Goal: Information Seeking & Learning: Learn about a topic

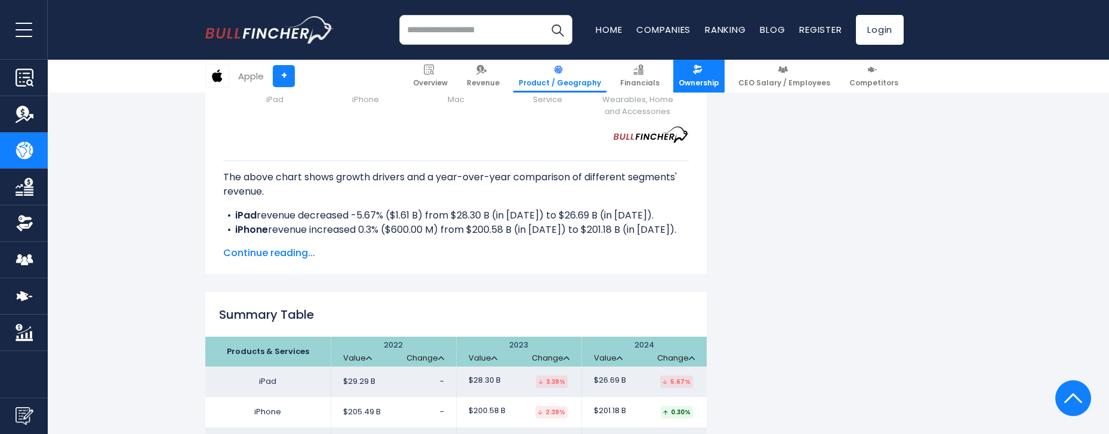
click at [704, 85] on span "Ownership" at bounding box center [698, 83] width 41 height 10
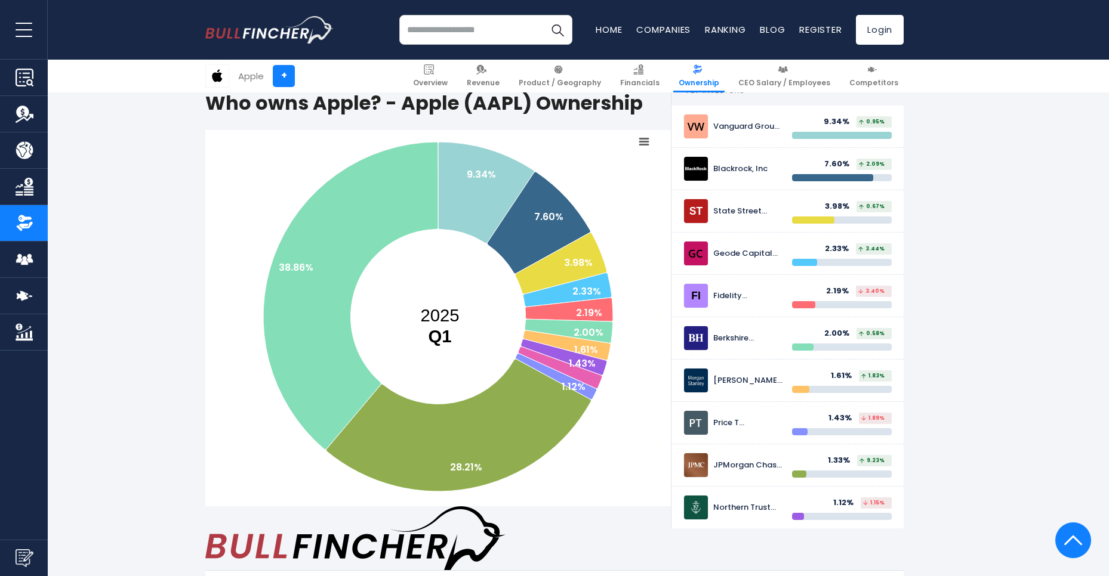
scroll to position [143, 0]
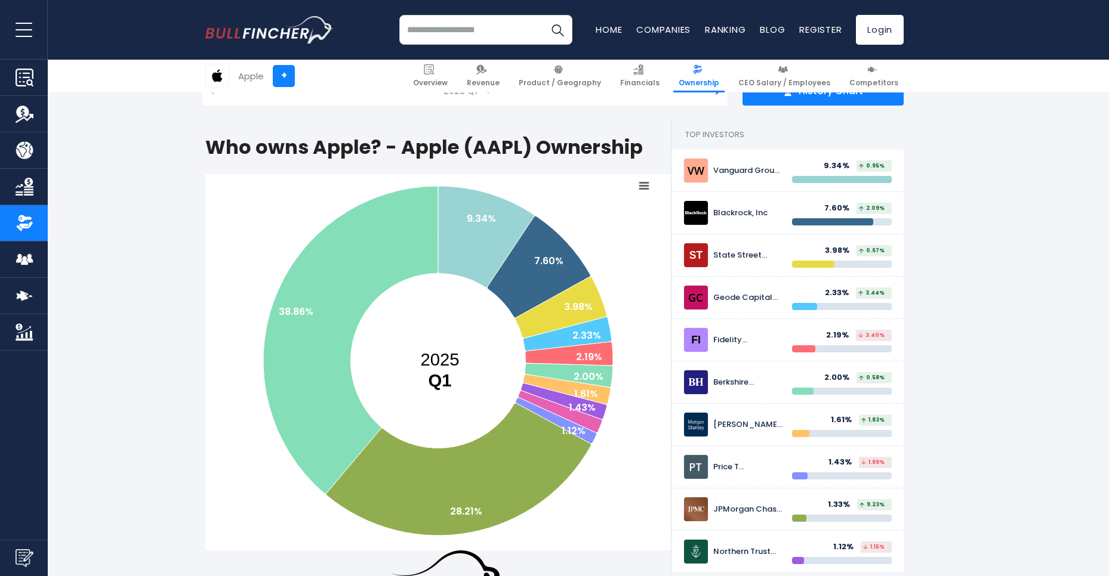
click at [643, 183] on icon at bounding box center [644, 186] width 8 height 6
click at [595, 215] on li "Print chart" at bounding box center [603, 223] width 87 height 17
click at [630, 174] on rect at bounding box center [437, 362] width 465 height 377
click at [640, 185] on rect at bounding box center [643, 186] width 17 height 17
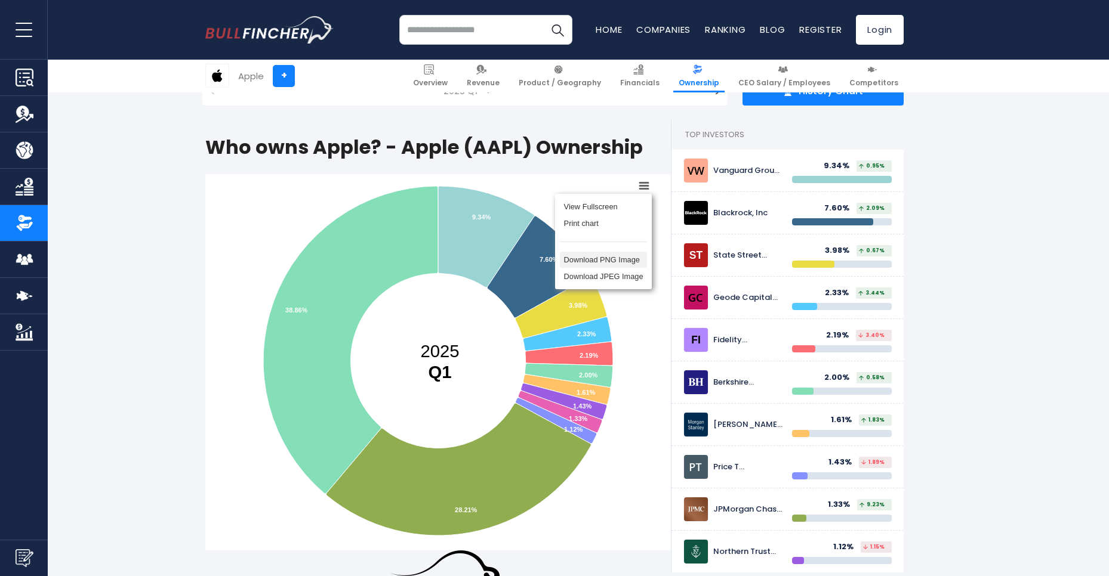
click at [616, 254] on li "Download PNG Image" at bounding box center [603, 260] width 87 height 17
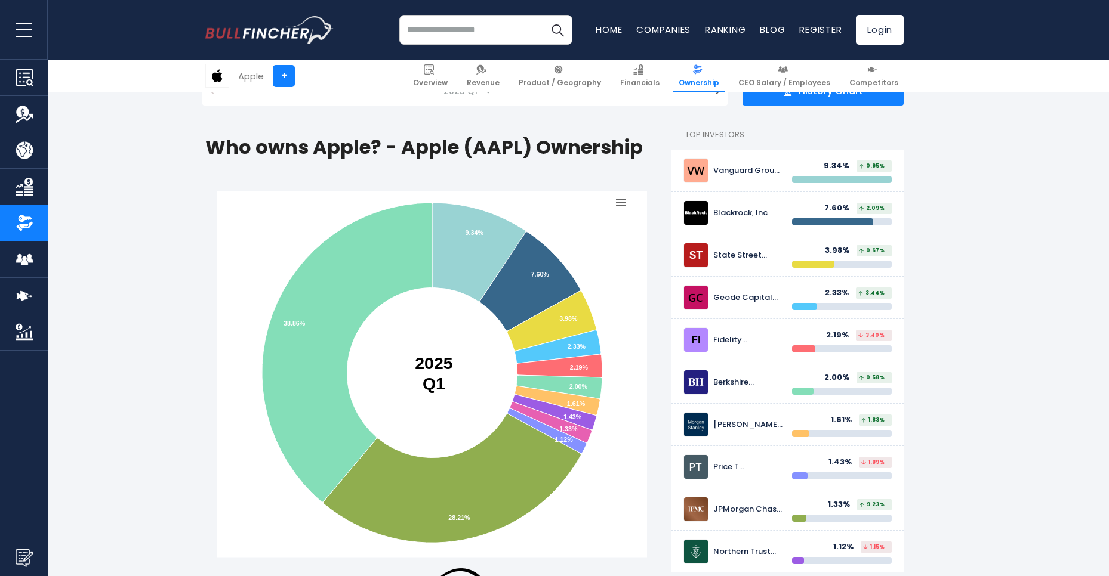
scroll to position [0, 0]
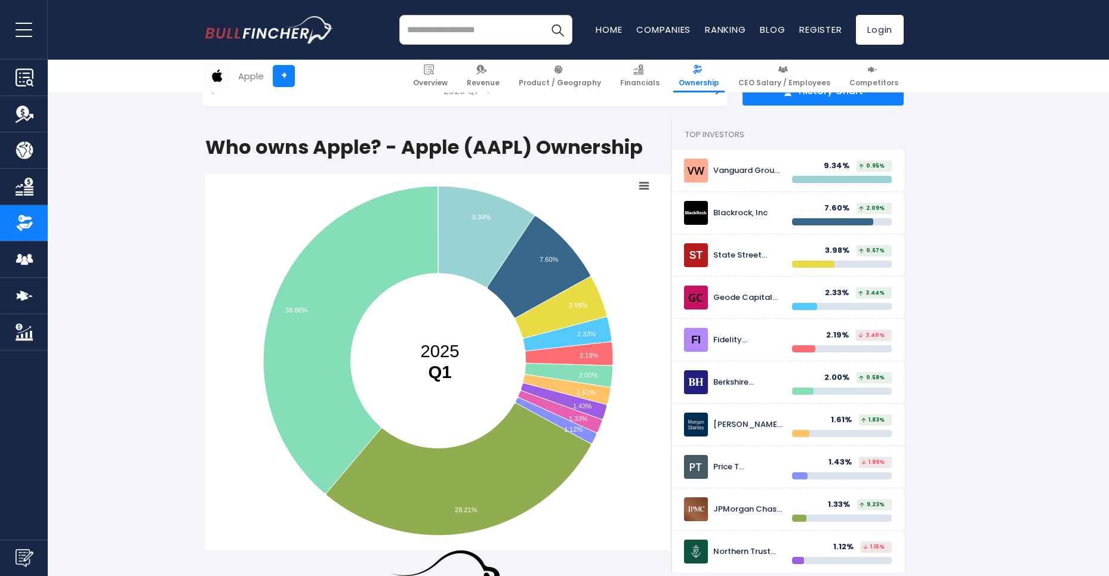
click at [640, 178] on rect at bounding box center [643, 186] width 17 height 17
click at [600, 199] on li "View Fullscreen" at bounding box center [603, 207] width 87 height 17
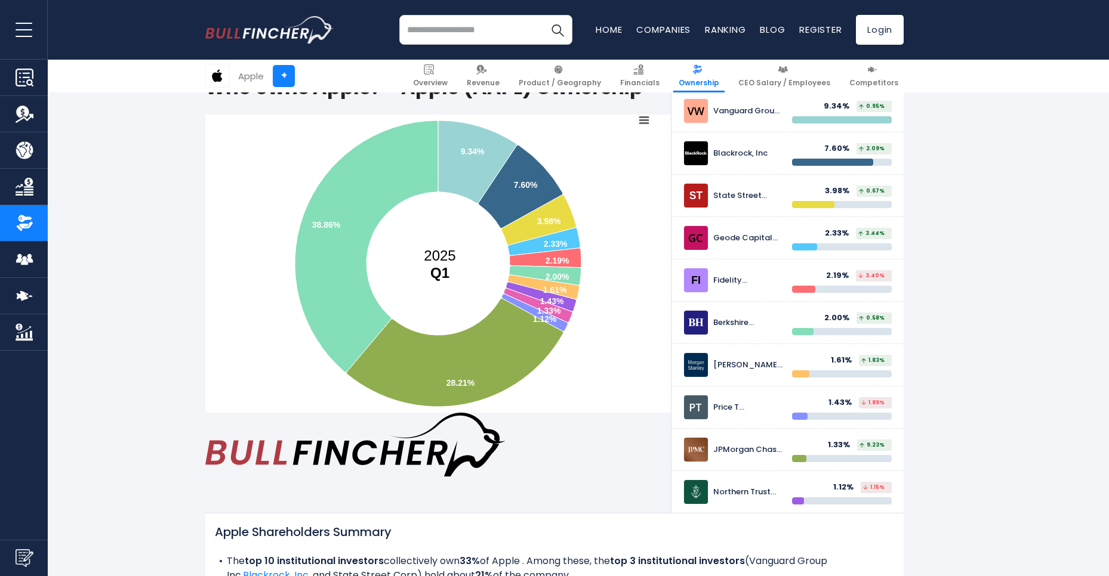
scroll to position [215, 0]
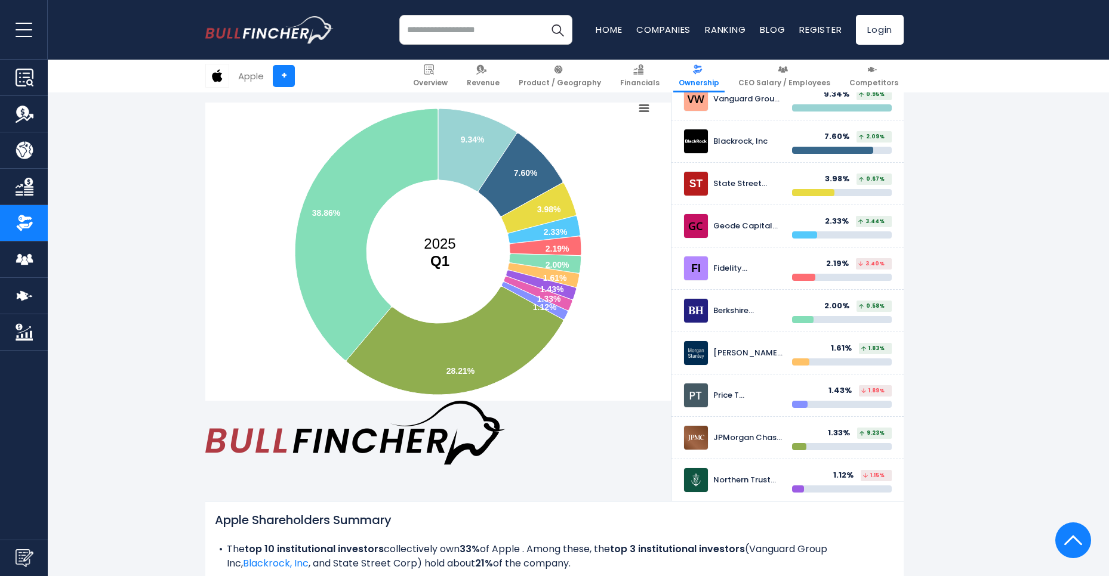
click at [644, 106] on icon at bounding box center [644, 109] width 8 height 6
click at [587, 144] on li "Print chart" at bounding box center [603, 146] width 87 height 17
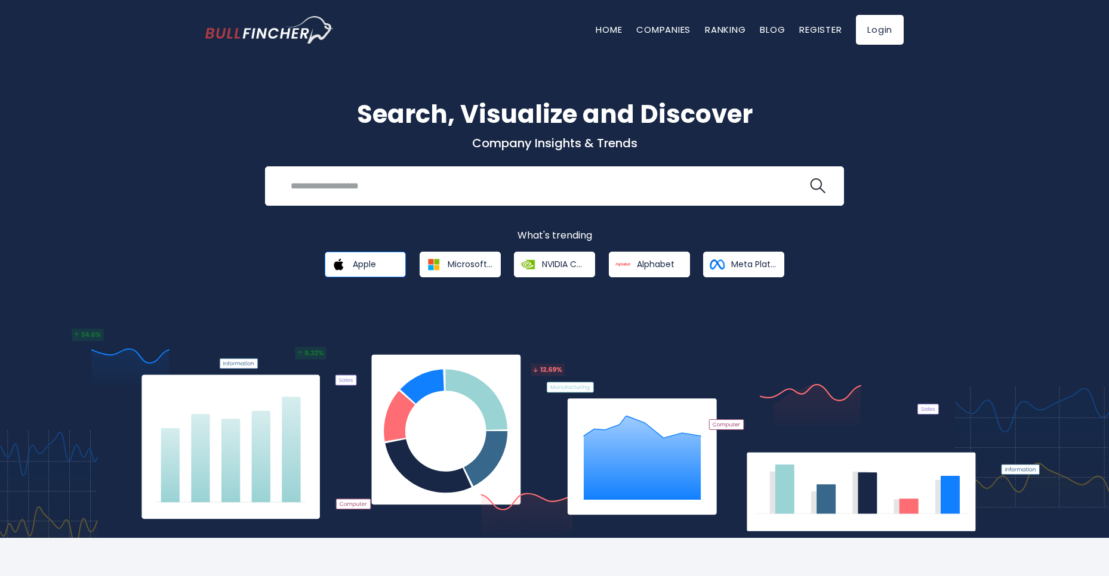
click at [350, 264] on link "Apple" at bounding box center [365, 265] width 81 height 26
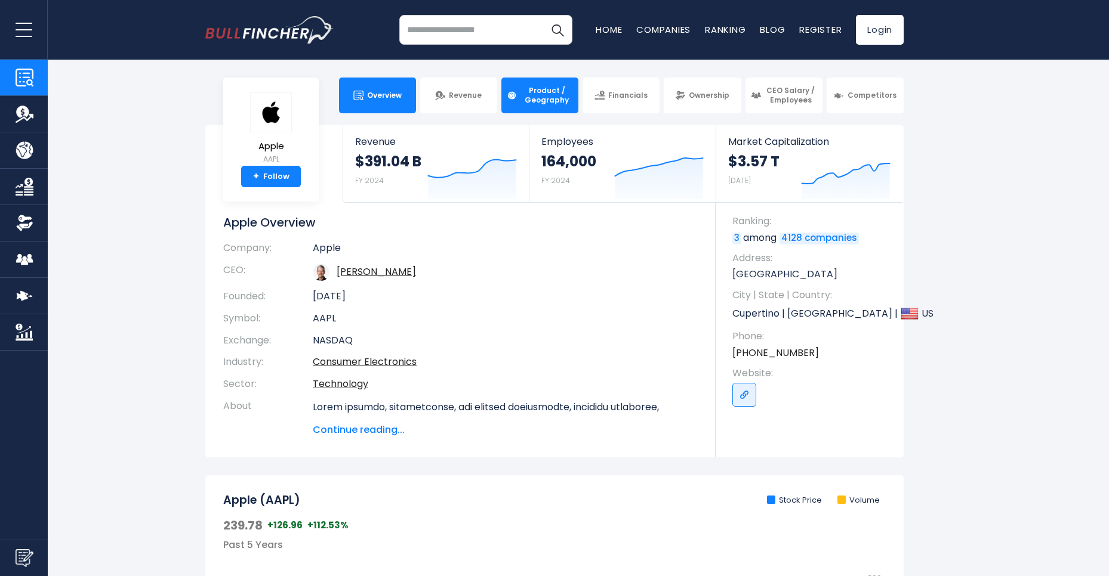
click at [535, 100] on span "Product / Geography" at bounding box center [546, 95] width 53 height 18
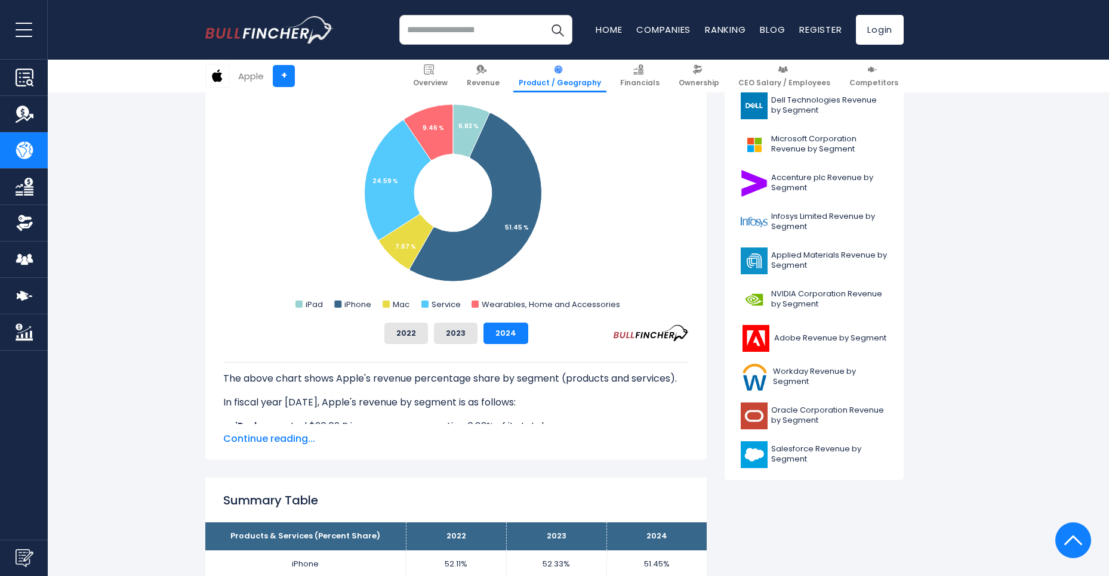
scroll to position [286, 0]
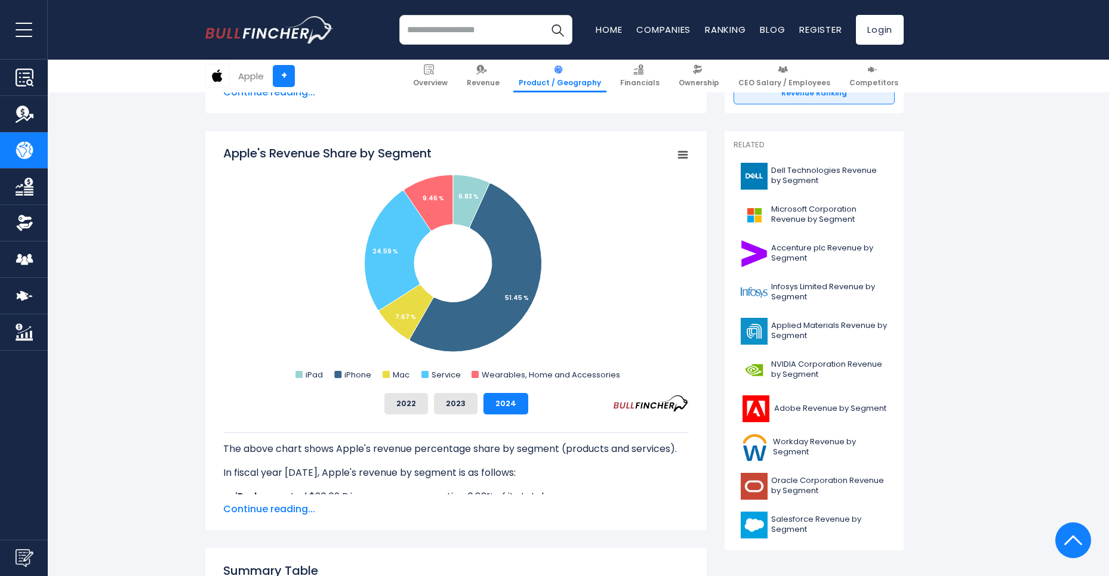
click at [679, 152] on icon "Apple's Revenue Share by Segment" at bounding box center [682, 155] width 8 height 6
click at [638, 193] on li "Print chart" at bounding box center [641, 192] width 87 height 17
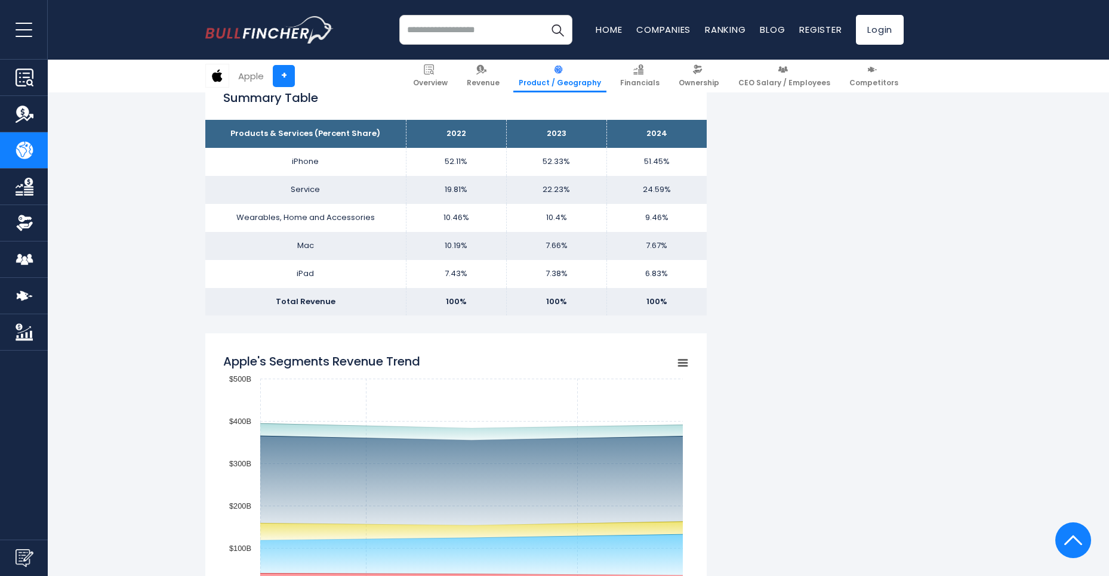
scroll to position [931, 0]
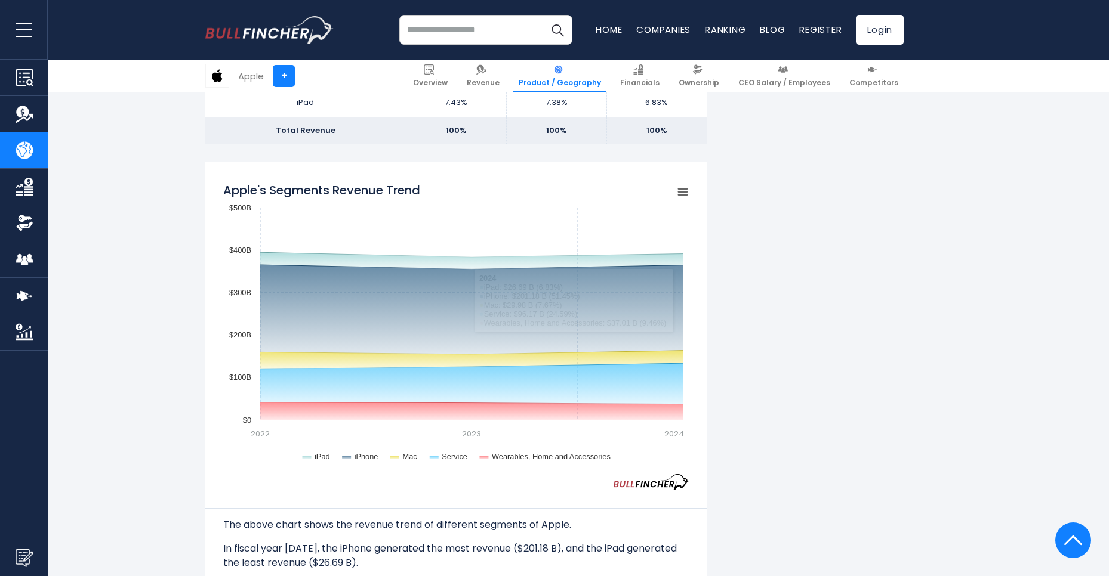
click at [678, 190] on icon "Apple's Segments Revenue Trend" at bounding box center [682, 192] width 8 height 6
click at [641, 227] on li "Print chart" at bounding box center [641, 229] width 87 height 17
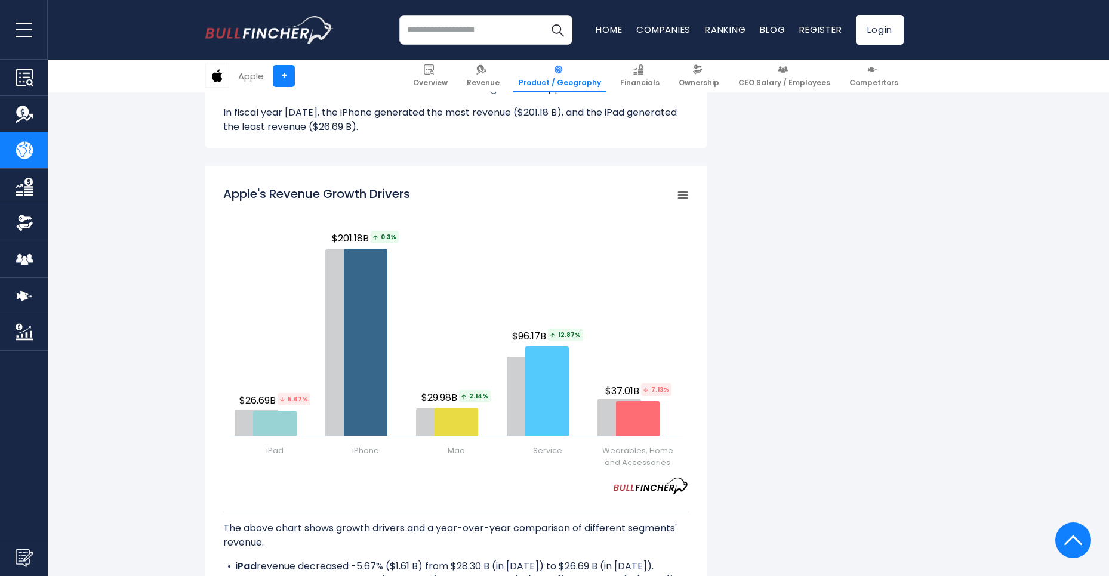
scroll to position [1360, 0]
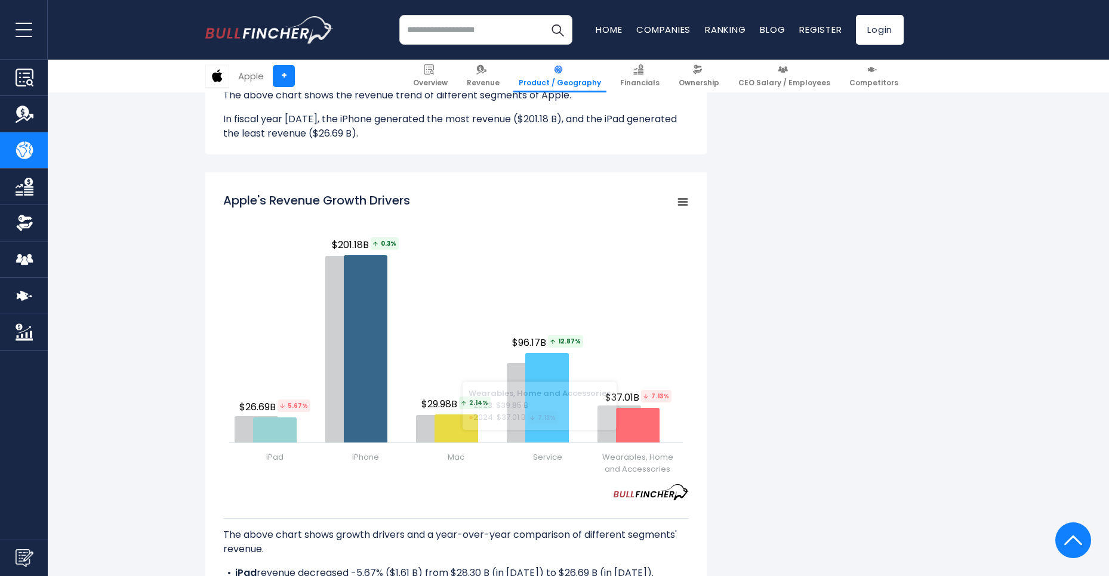
click at [682, 199] on icon "Apple's Revenue Growth Drivers" at bounding box center [682, 202] width 8 height 6
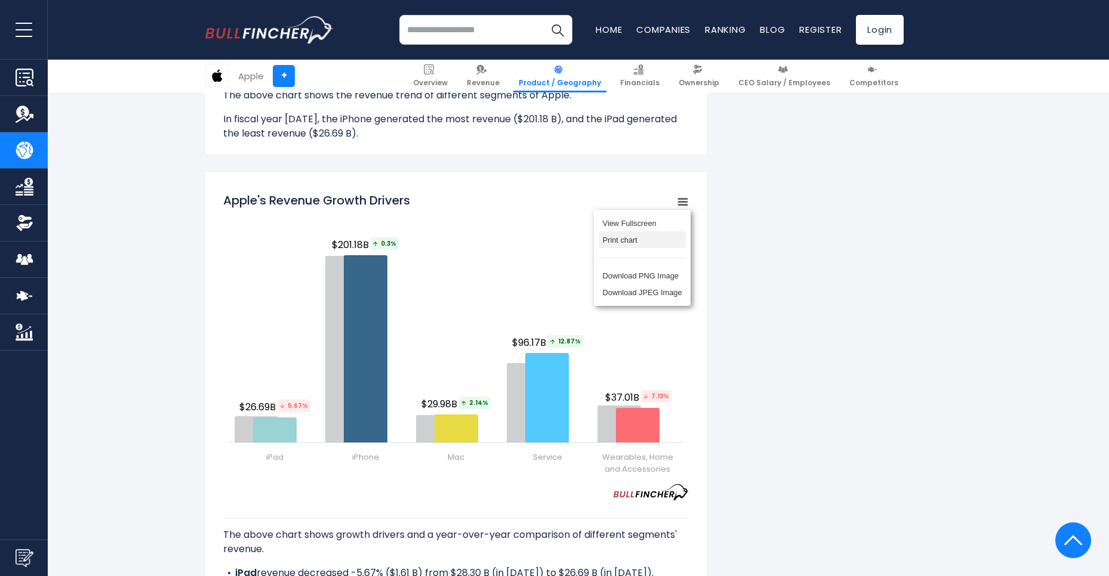
click at [646, 232] on li "Print chart" at bounding box center [641, 240] width 87 height 17
click at [683, 194] on rect "Apple's Revenue Growth Drivers" at bounding box center [682, 202] width 17 height 17
click at [631, 232] on li "Print chart" at bounding box center [641, 240] width 87 height 17
